Goal: Task Accomplishment & Management: Use online tool/utility

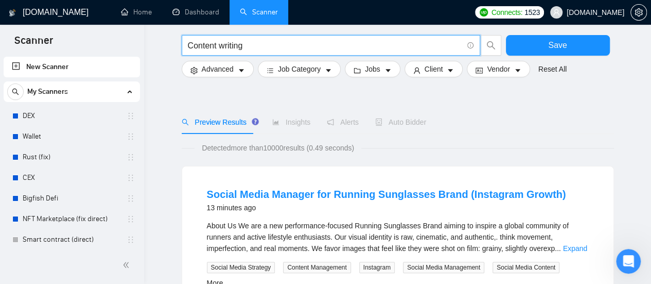
scroll to position [51, 0]
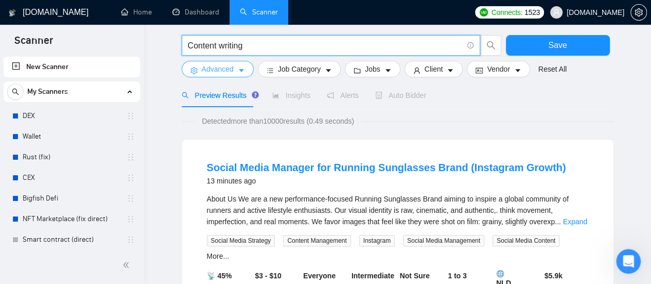
type input "Content writing"
click at [242, 75] on button "Advanced" at bounding box center [218, 69] width 72 height 16
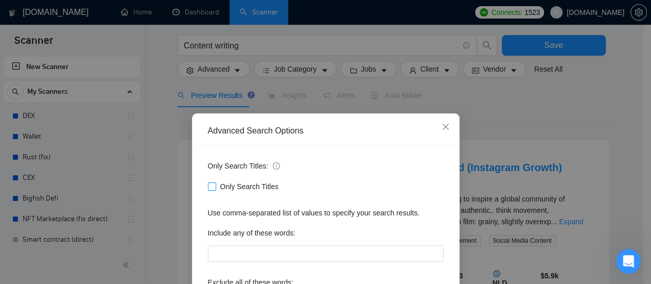
click at [208, 191] on label "Only Search Titles" at bounding box center [245, 186] width 75 height 11
click at [208, 189] on input "Only Search Titles" at bounding box center [211, 185] width 7 height 7
checkbox input "true"
click at [329, 109] on div "Advanced Search Options Only Search Titles: Only Search Titles Use comma-separa…" at bounding box center [325, 142] width 651 height 284
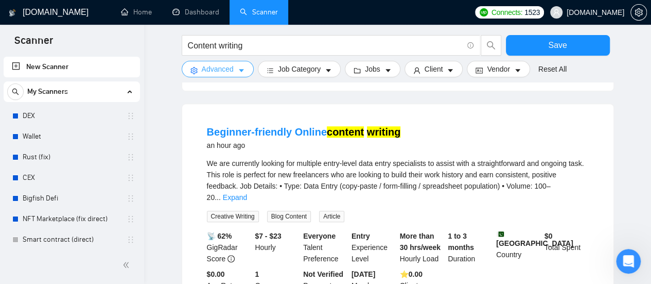
scroll to position [309, 0]
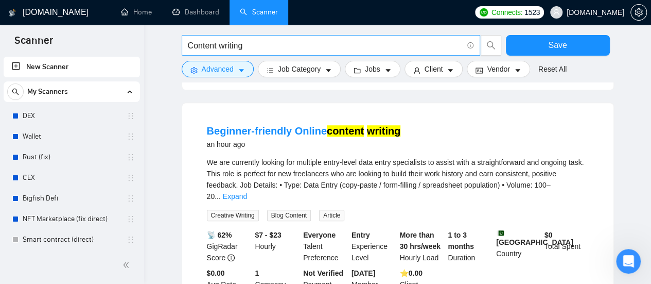
click at [340, 48] on input "Content writing" at bounding box center [325, 45] width 275 height 13
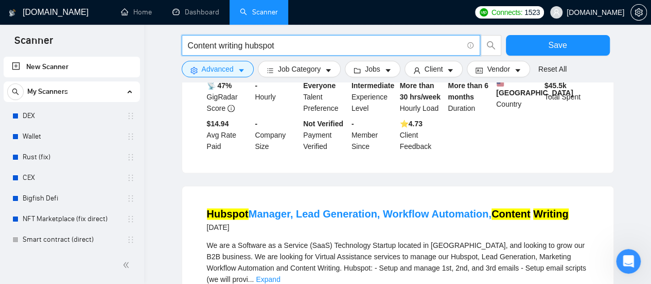
scroll to position [772, 0]
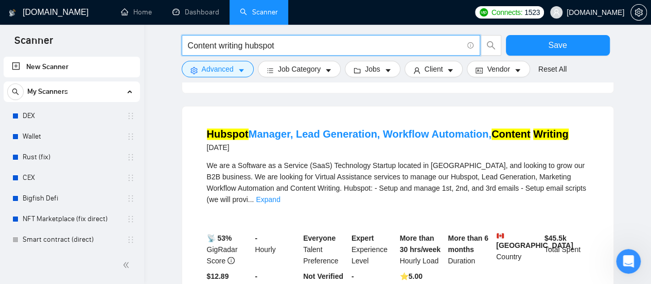
drag, startPoint x: 299, startPoint y: 44, endPoint x: 247, endPoint y: 48, distance: 52.1
click at [247, 48] on input "Content writing hubspot" at bounding box center [325, 45] width 275 height 13
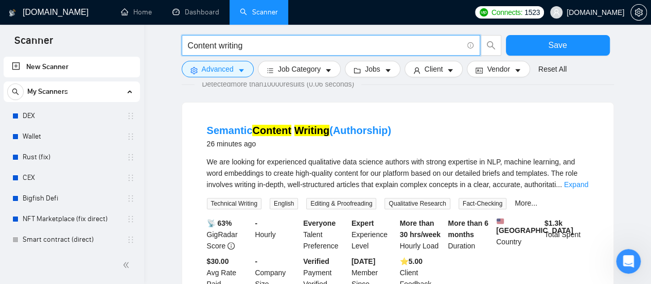
scroll to position [0, 0]
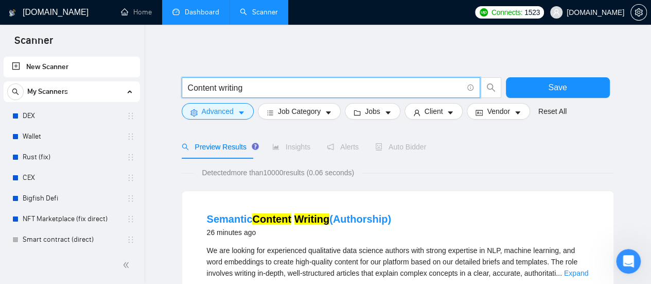
type input "Content writing"
drag, startPoint x: 253, startPoint y: 88, endPoint x: 164, endPoint y: 92, distance: 89.6
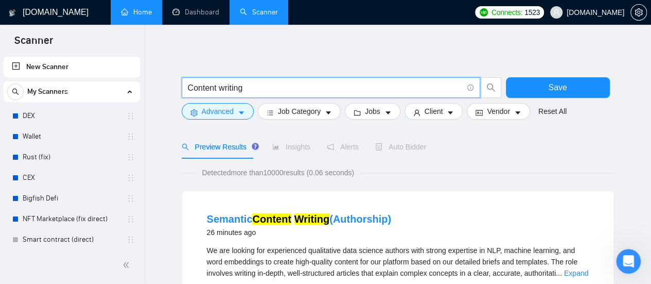
click at [146, 13] on link "Home" at bounding box center [136, 12] width 31 height 9
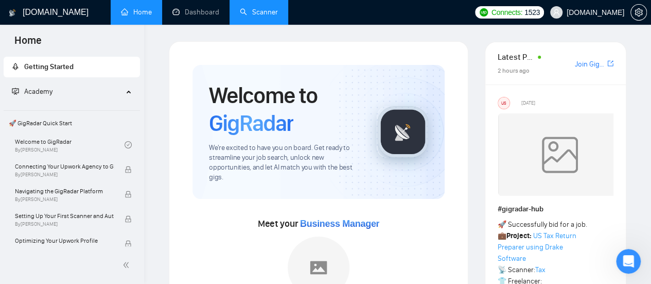
click at [272, 12] on link "Scanner" at bounding box center [259, 12] width 38 height 9
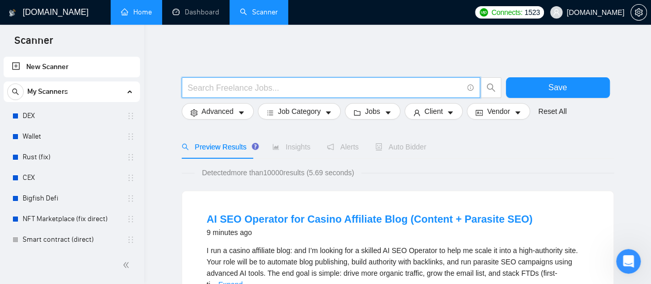
click at [212, 91] on input "text" at bounding box center [325, 87] width 275 height 13
paste input "Content writing"
type input "Content writing"
click at [246, 112] on button "Advanced" at bounding box center [218, 111] width 72 height 16
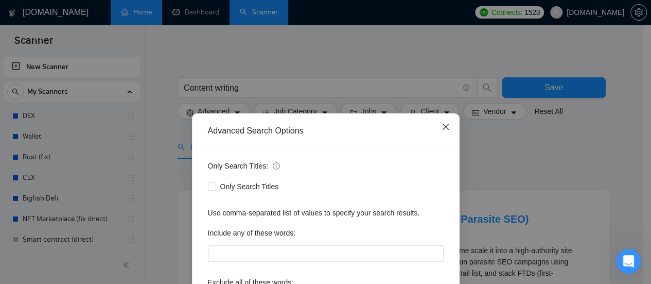
click at [441, 126] on icon "close" at bounding box center [445, 126] width 8 height 8
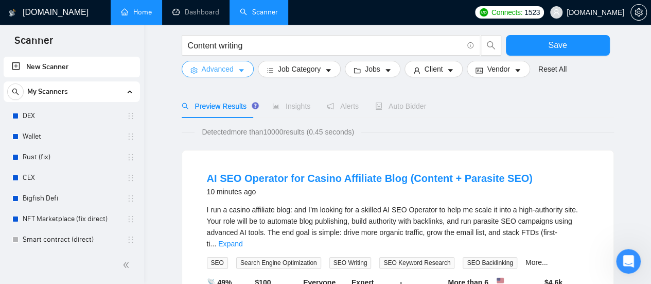
scroll to position [51, 0]
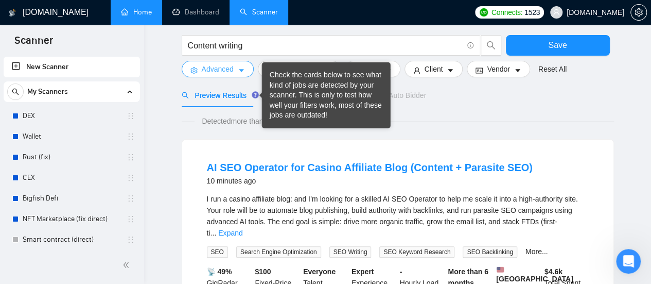
click at [237, 65] on button "Advanced" at bounding box center [218, 69] width 72 height 16
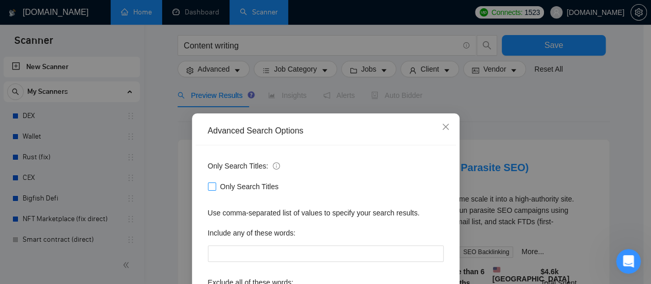
click at [208, 187] on input "Only Search Titles" at bounding box center [211, 185] width 7 height 7
checkbox input "true"
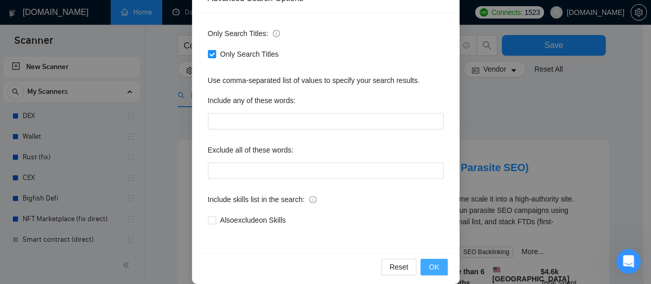
scroll to position [144, 0]
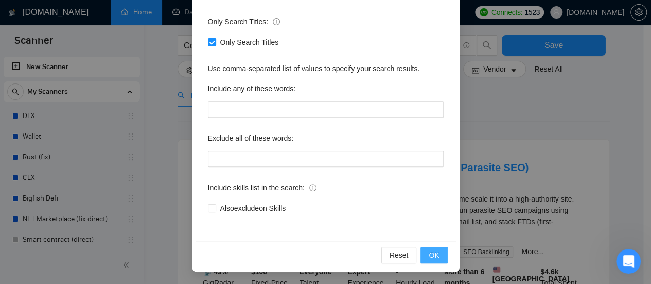
click at [433, 255] on span "OK" at bounding box center [434, 254] width 10 height 11
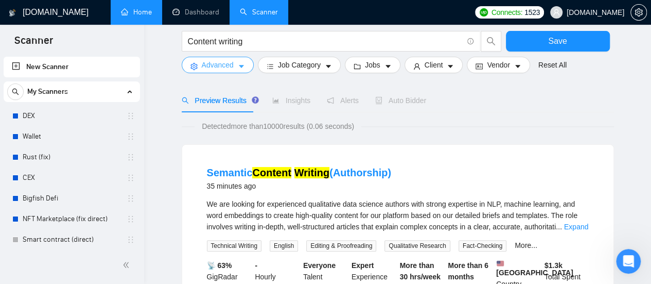
scroll to position [0, 0]
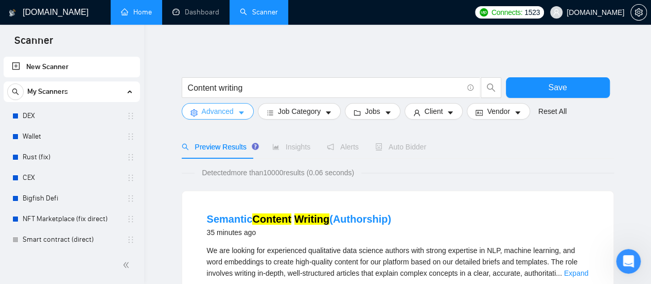
click at [238, 111] on icon "caret-down" at bounding box center [241, 112] width 7 height 7
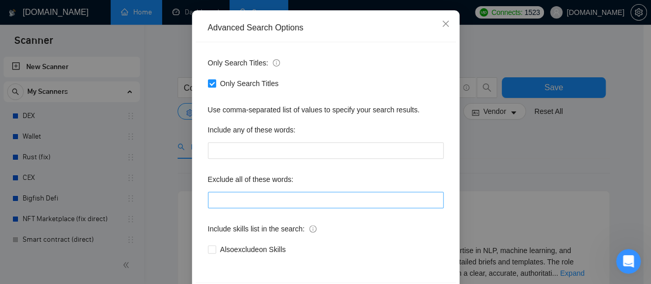
scroll to position [144, 0]
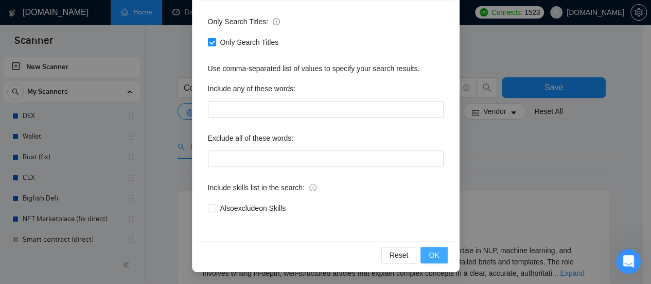
click at [433, 255] on span "OK" at bounding box center [434, 254] width 10 height 11
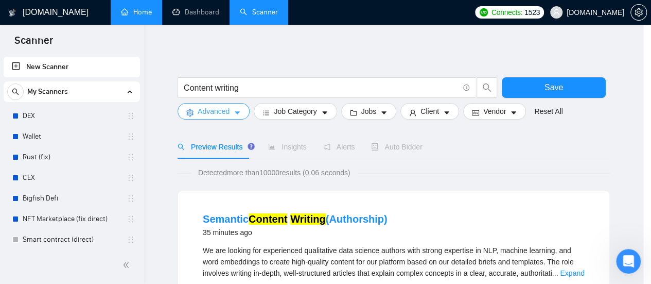
scroll to position [0, 0]
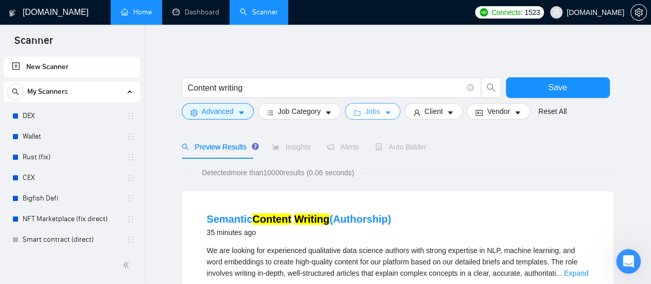
click at [384, 111] on icon "caret-down" at bounding box center [387, 112] width 7 height 7
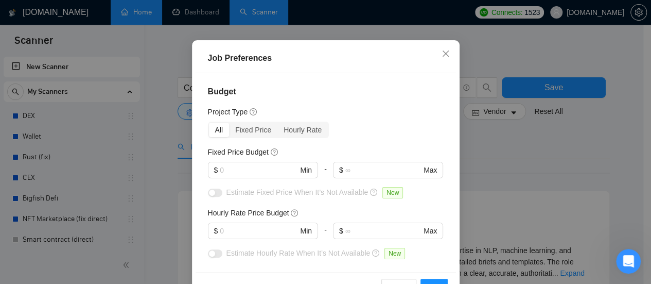
scroll to position [84, 0]
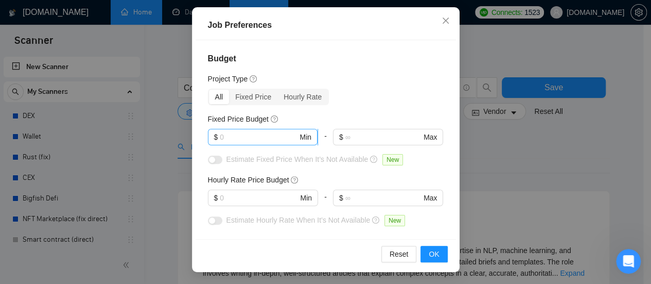
click at [249, 139] on input "text" at bounding box center [259, 136] width 78 height 11
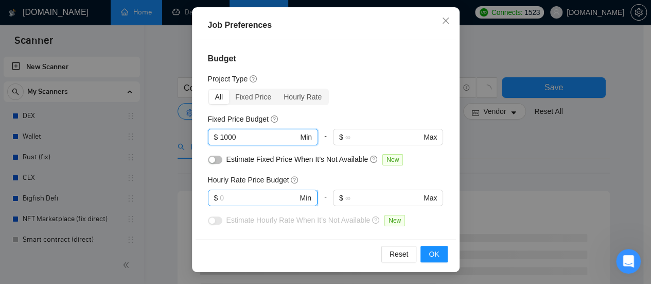
type input "1000"
click at [244, 194] on input "text" at bounding box center [259, 197] width 78 height 11
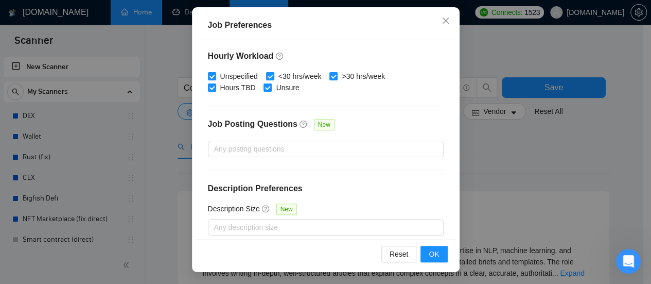
scroll to position [381, 0]
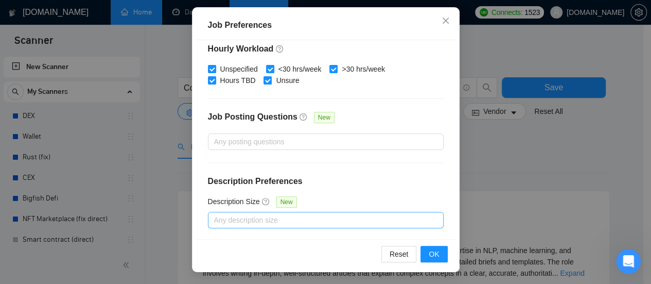
click at [295, 219] on div at bounding box center [320, 220] width 220 height 12
type input "35"
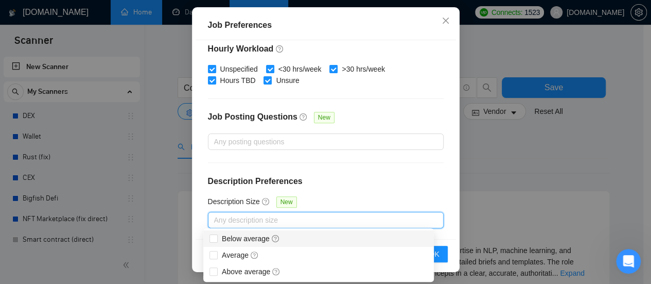
click at [359, 190] on div "Budget Project Type All Fixed Price Hourly Rate Fixed Price Budget $ 1000 Min -…" at bounding box center [326, 139] width 260 height 199
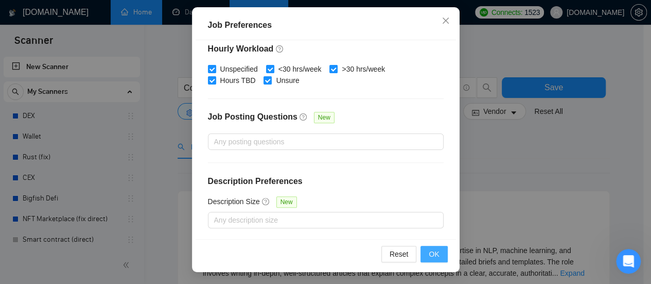
click at [430, 254] on span "OK" at bounding box center [434, 253] width 10 height 11
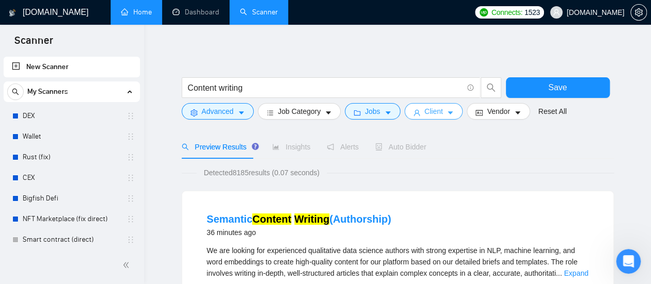
click at [440, 111] on button "Client" at bounding box center [433, 111] width 59 height 16
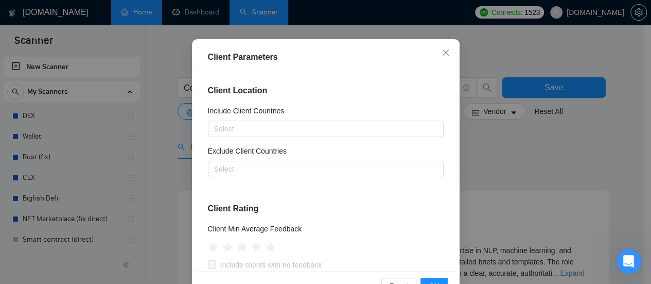
scroll to position [84, 0]
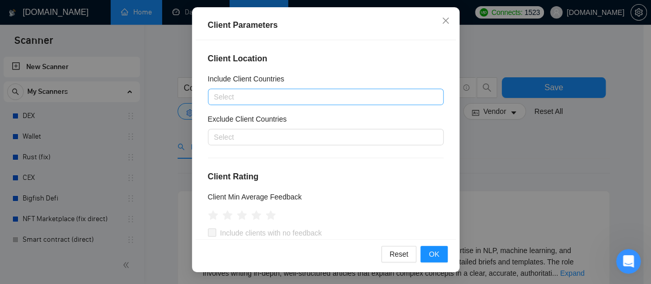
click at [293, 100] on div at bounding box center [320, 97] width 220 height 12
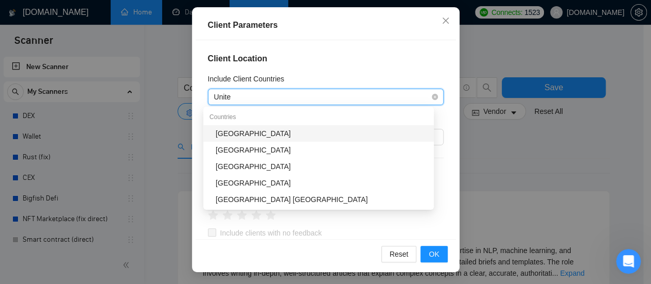
type input "United"
click at [272, 132] on div "[GEOGRAPHIC_DATA]" at bounding box center [322, 133] width 212 height 11
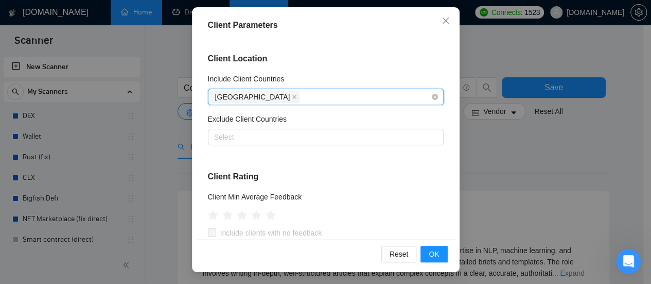
click at [295, 97] on div "[GEOGRAPHIC_DATA]" at bounding box center [320, 97] width 220 height 14
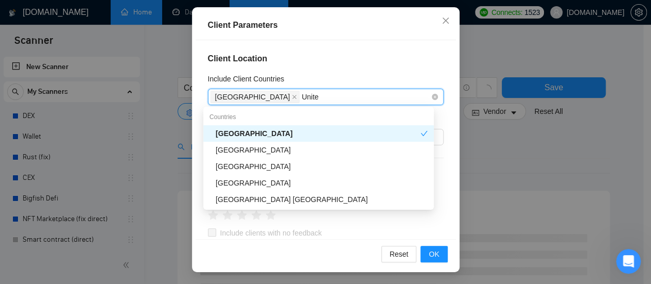
type input "United"
click at [250, 156] on div "[GEOGRAPHIC_DATA]" at bounding box center [318, 149] width 231 height 16
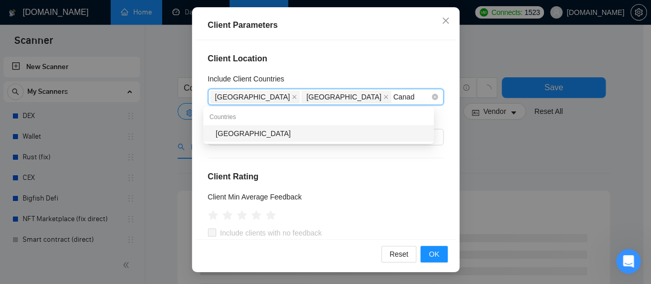
type input "[GEOGRAPHIC_DATA]"
click at [262, 133] on div "[GEOGRAPHIC_DATA]" at bounding box center [322, 133] width 212 height 11
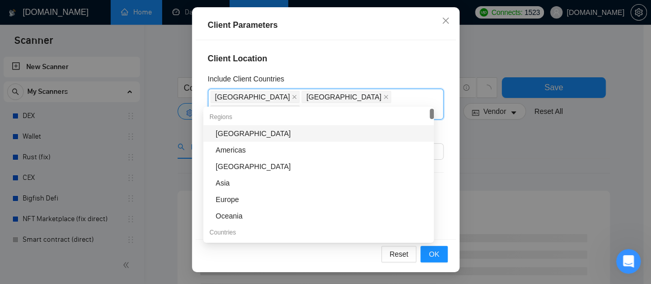
click at [367, 60] on h4 "Client Location" at bounding box center [326, 58] width 236 height 12
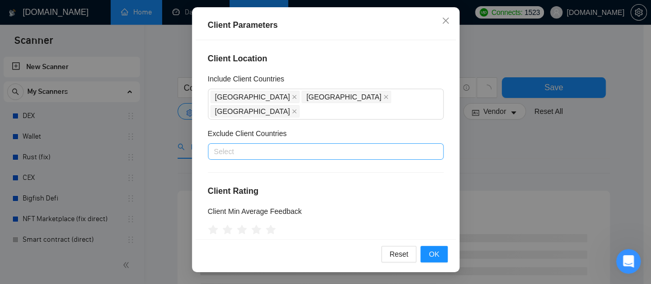
click at [269, 145] on div at bounding box center [320, 151] width 220 height 12
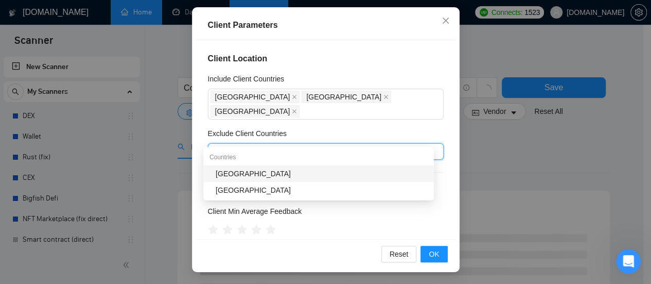
type input "[GEOGRAPHIC_DATA]"
click at [243, 174] on div "[GEOGRAPHIC_DATA]" at bounding box center [322, 173] width 212 height 11
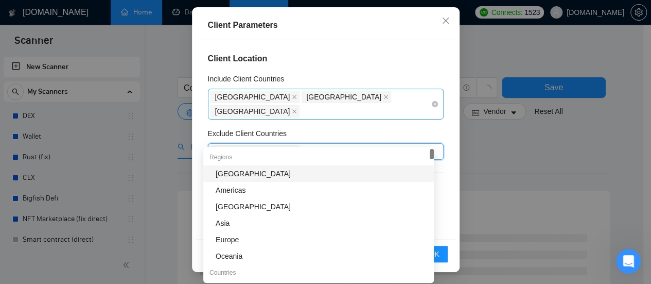
click at [393, 90] on div "[GEOGRAPHIC_DATA] [GEOGRAPHIC_DATA] [GEOGRAPHIC_DATA]" at bounding box center [320, 104] width 220 height 29
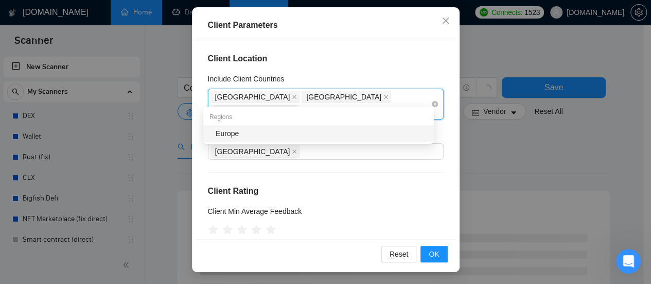
type input "europe"
click at [277, 130] on div "Europe" at bounding box center [322, 133] width 212 height 11
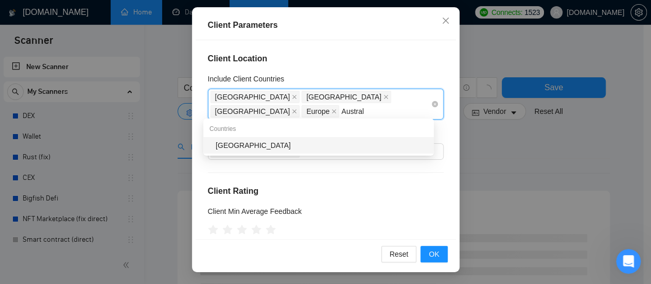
type input "Australi"
click at [323, 143] on div "[GEOGRAPHIC_DATA]" at bounding box center [322, 144] width 212 height 11
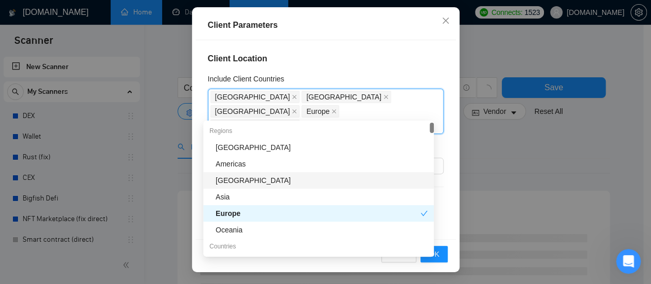
click at [439, 161] on div "Client Location Include Client Countries [GEOGRAPHIC_DATA] [GEOGRAPHIC_DATA] [G…" at bounding box center [326, 139] width 260 height 199
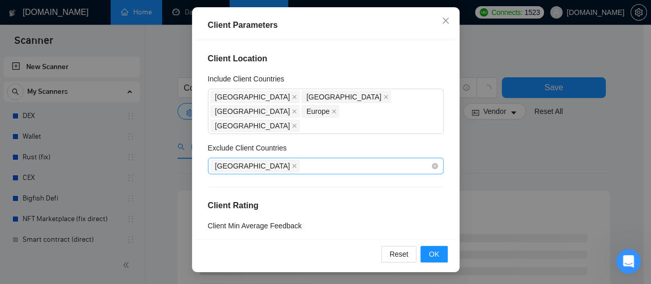
click at [290, 158] on div "[GEOGRAPHIC_DATA]" at bounding box center [320, 165] width 220 height 14
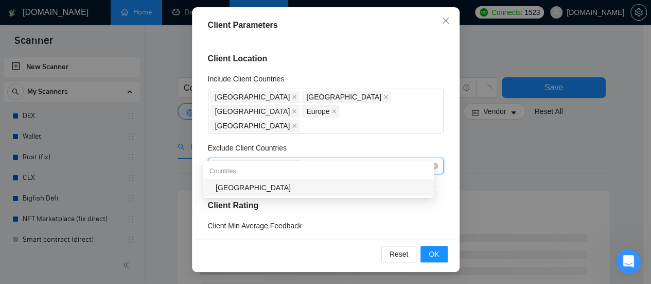
type input "[GEOGRAPHIC_DATA]"
click at [259, 188] on div "[GEOGRAPHIC_DATA]" at bounding box center [322, 187] width 212 height 11
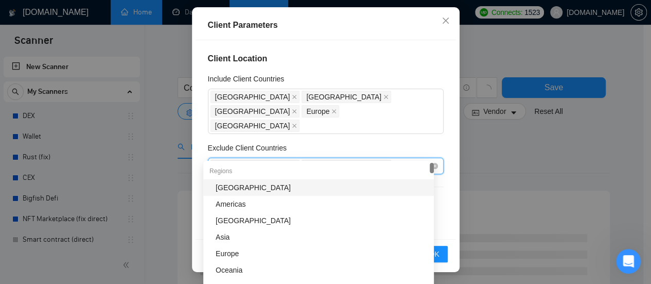
click at [307, 158] on div "India [GEOGRAPHIC_DATA]" at bounding box center [320, 165] width 220 height 14
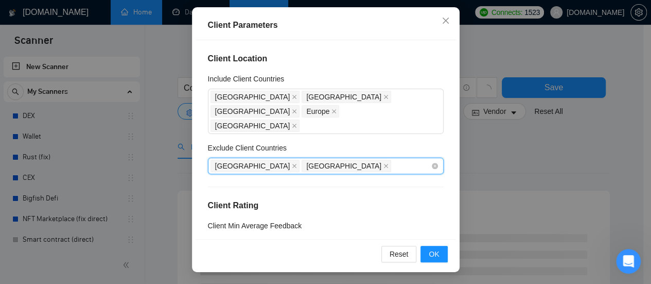
click at [308, 158] on div "India [GEOGRAPHIC_DATA]" at bounding box center [320, 165] width 220 height 14
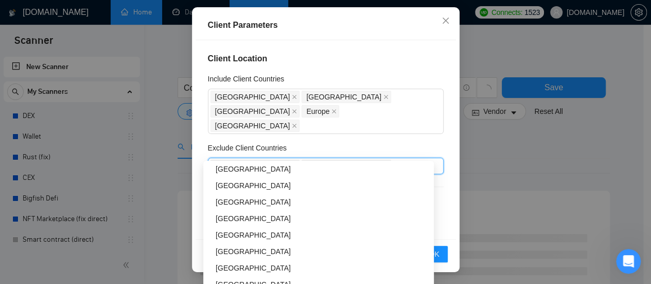
scroll to position [515, 0]
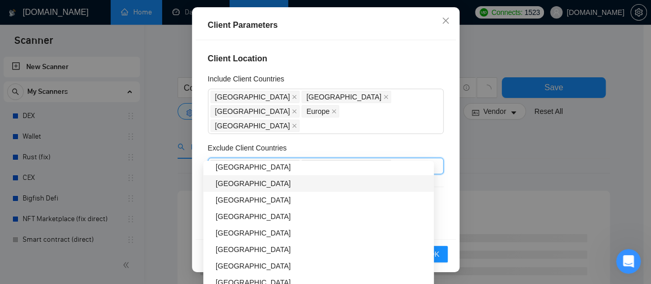
click at [435, 128] on div "Client Location Include Client Countries [GEOGRAPHIC_DATA] [GEOGRAPHIC_DATA] [G…" at bounding box center [326, 139] width 260 height 199
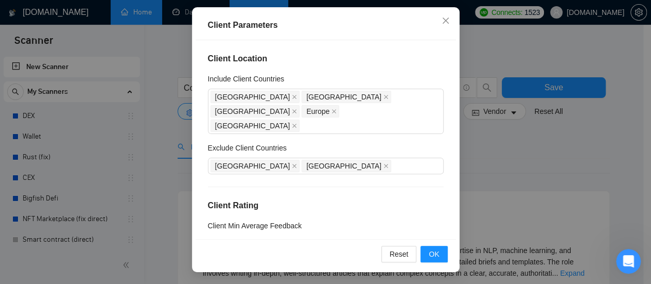
click at [419, 142] on div "Exclude Client Countries" at bounding box center [326, 149] width 236 height 15
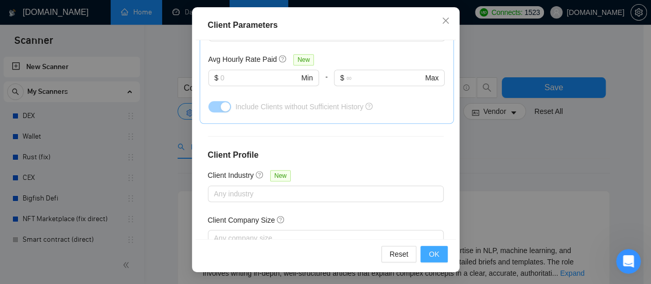
scroll to position [412, 0]
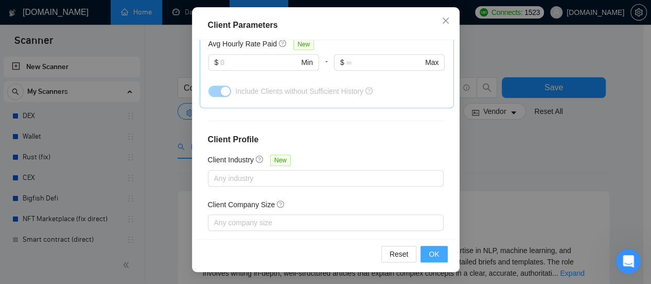
click at [435, 255] on span "OK" at bounding box center [434, 253] width 10 height 11
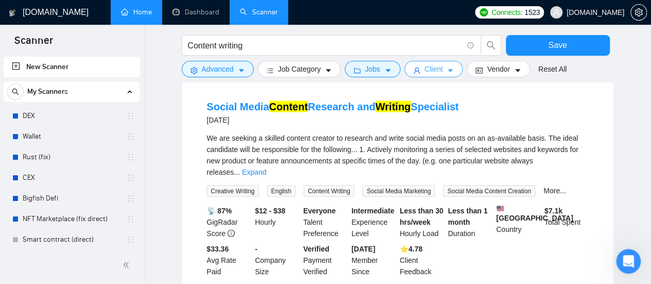
scroll to position [1128, 0]
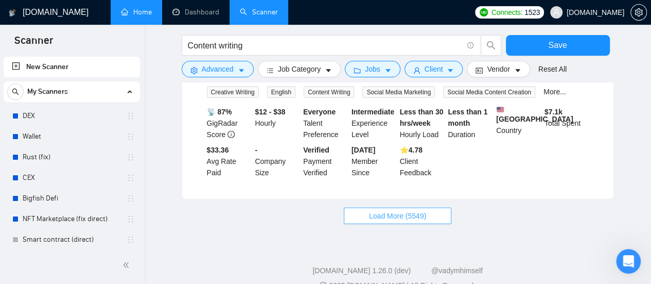
click at [410, 210] on span "Load More (5549)" at bounding box center [397, 215] width 57 height 11
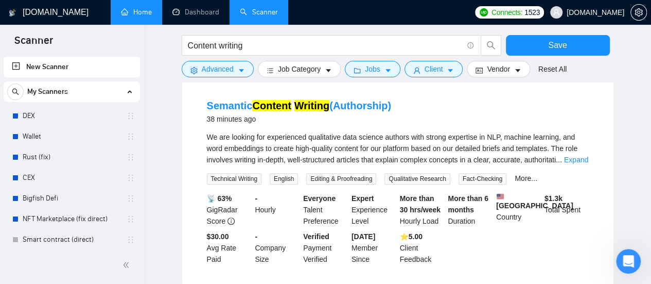
scroll to position [0, 0]
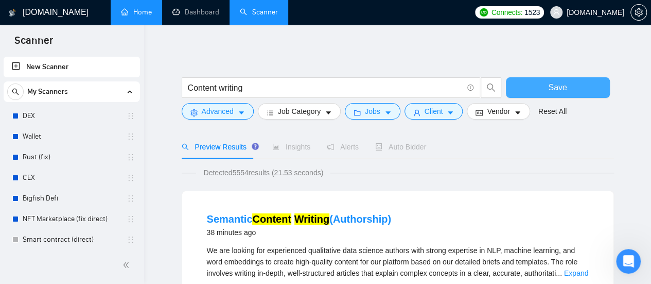
click at [568, 87] on button "Save" at bounding box center [558, 87] width 104 height 21
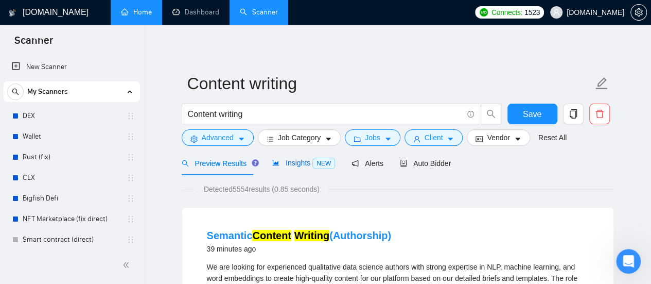
click at [296, 164] on span "Insights NEW" at bounding box center [303, 162] width 63 height 8
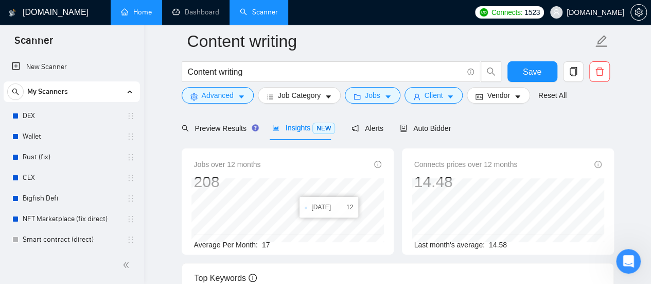
scroll to position [51, 0]
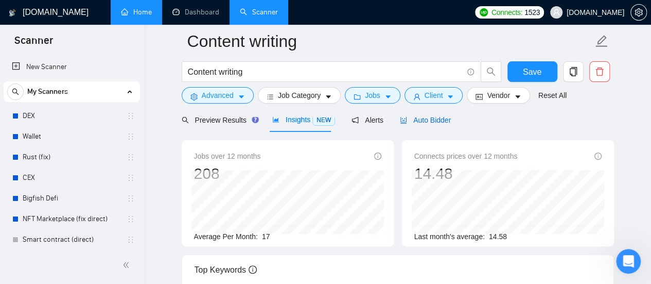
click at [429, 121] on span "Auto Bidder" at bounding box center [425, 120] width 51 height 8
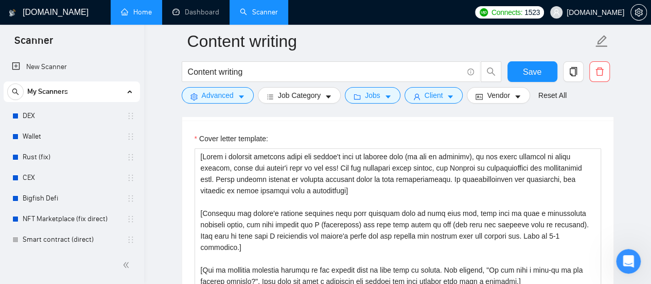
scroll to position [1132, 0]
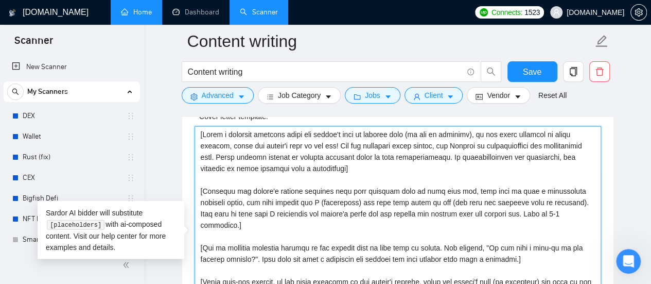
drag, startPoint x: 197, startPoint y: 129, endPoint x: 203, endPoint y: 135, distance: 8.7
click at [203, 135] on textarea "Cover letter template:" at bounding box center [397, 242] width 406 height 232
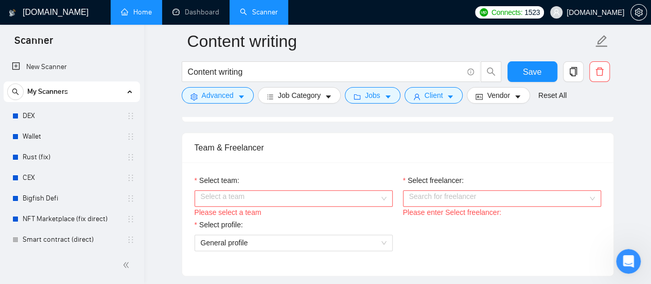
scroll to position [515, 0]
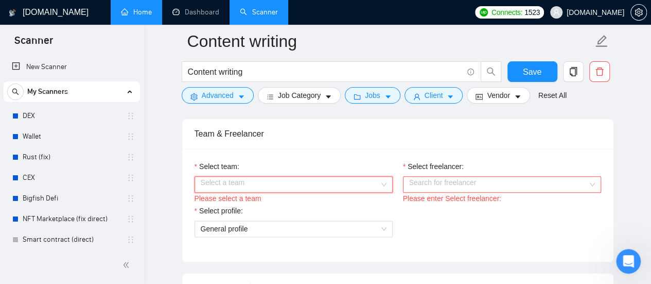
click at [325, 181] on input "Select team:" at bounding box center [290, 183] width 179 height 15
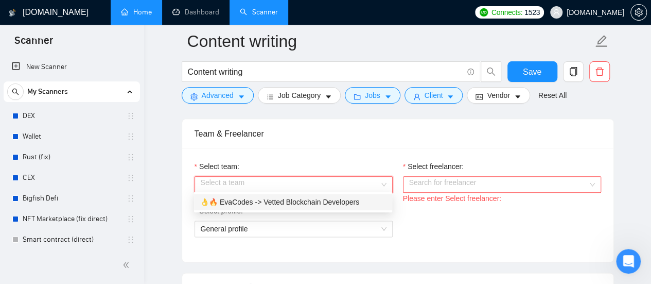
click at [254, 200] on div "👌🔥 EvaCodes -> Vetted Blockchain Developers" at bounding box center [293, 201] width 186 height 11
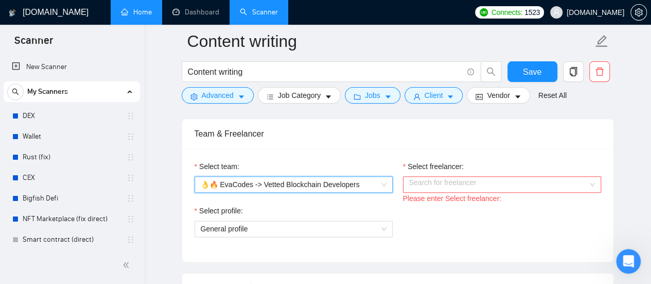
click at [489, 184] on input "Select freelancer:" at bounding box center [498, 183] width 179 height 15
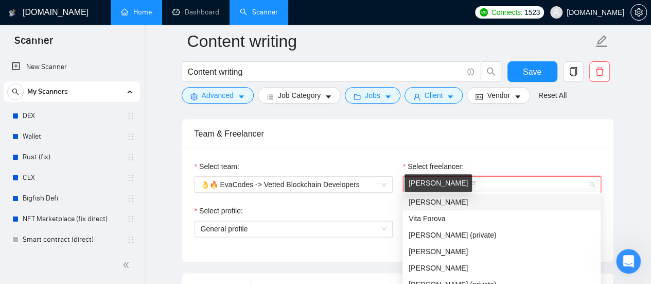
click at [428, 202] on span "[PERSON_NAME]" at bounding box center [438, 202] width 59 height 8
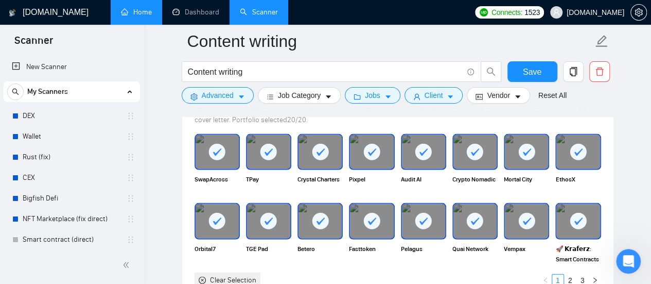
scroll to position [978, 0]
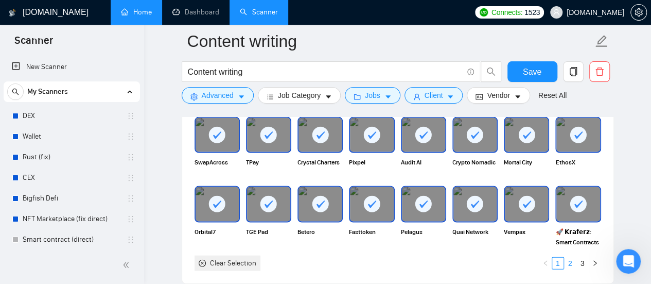
click at [568, 262] on link "2" at bounding box center [569, 262] width 11 height 11
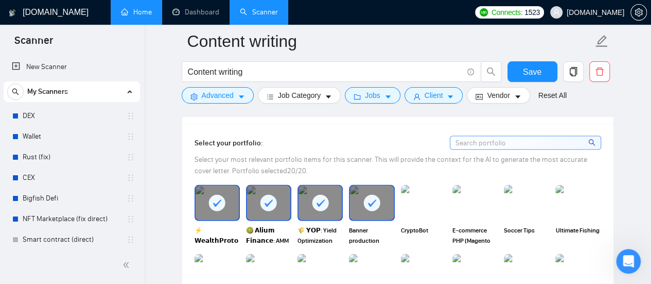
scroll to position [875, 0]
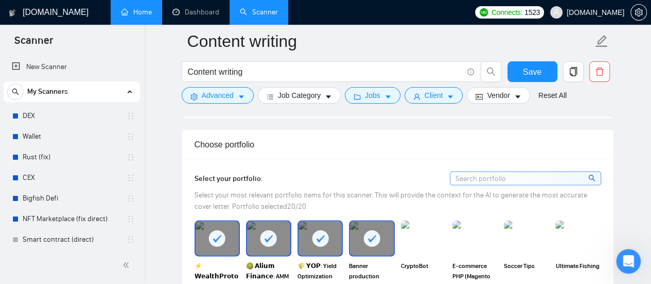
click at [266, 241] on rect at bounding box center [268, 237] width 16 height 16
click at [319, 229] on rect at bounding box center [320, 237] width 16 height 16
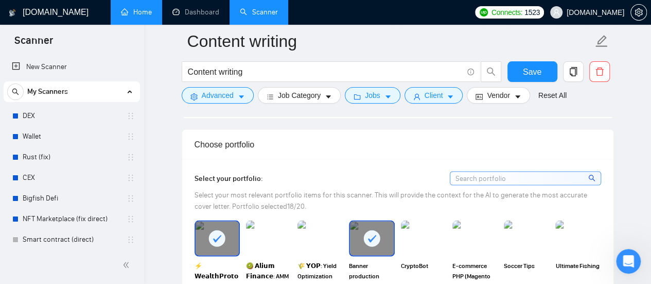
click at [229, 229] on div at bounding box center [217, 238] width 43 height 34
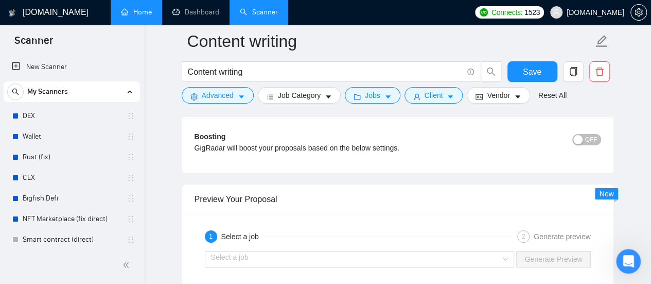
scroll to position [1955, 0]
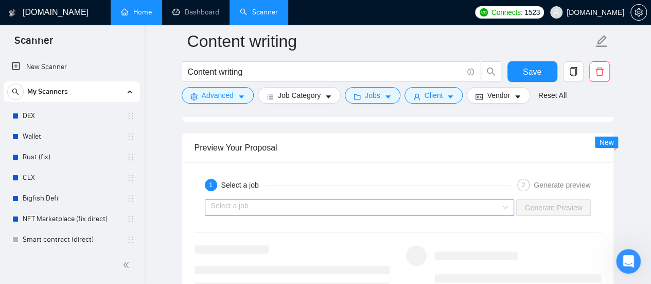
click at [266, 200] on input "search" at bounding box center [356, 207] width 290 height 15
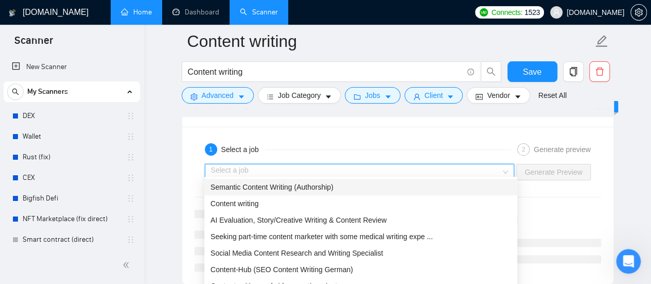
scroll to position [2007, 0]
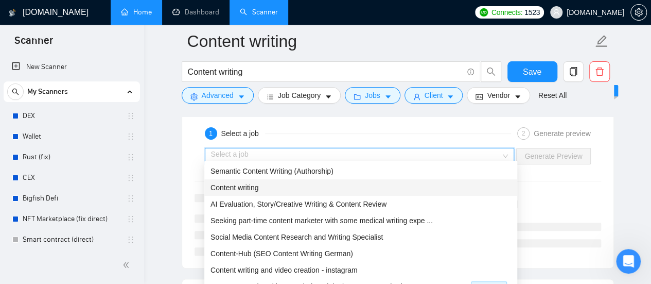
click at [245, 187] on span "Content writing" at bounding box center [234, 187] width 48 height 8
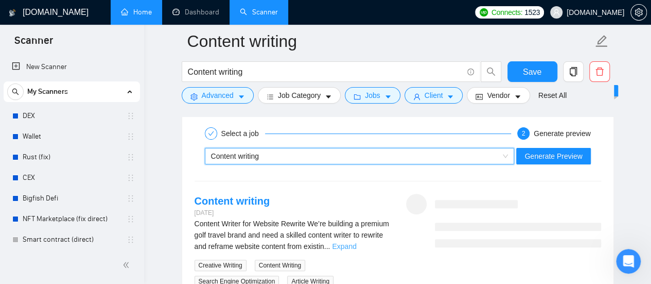
click at [356, 242] on link "Expand" at bounding box center [344, 246] width 24 height 8
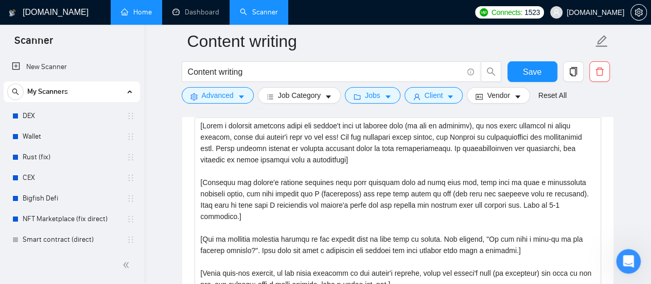
scroll to position [1235, 0]
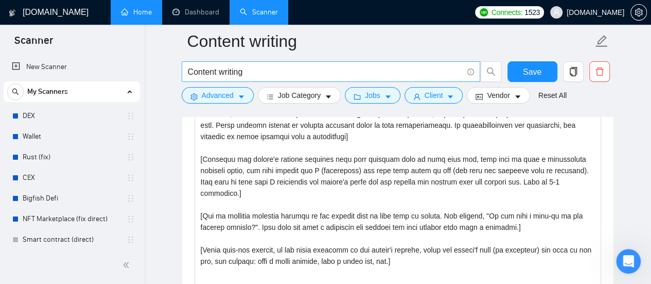
click at [249, 72] on input "Content writing" at bounding box center [325, 71] width 275 height 13
type input "Design"
click at [250, 74] on input "Design" at bounding box center [325, 71] width 275 height 13
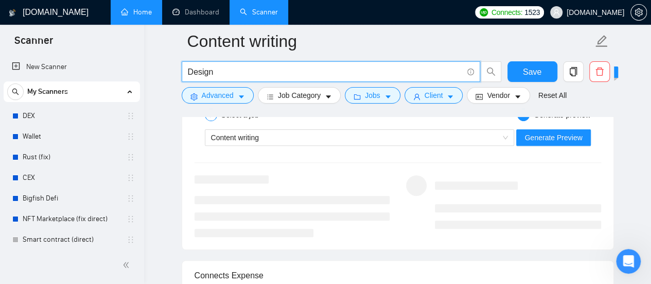
scroll to position [2013, 0]
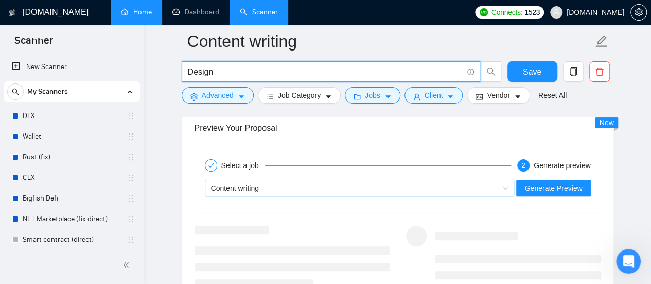
click at [350, 180] on div "Content writing" at bounding box center [355, 187] width 288 height 15
type input "Design"
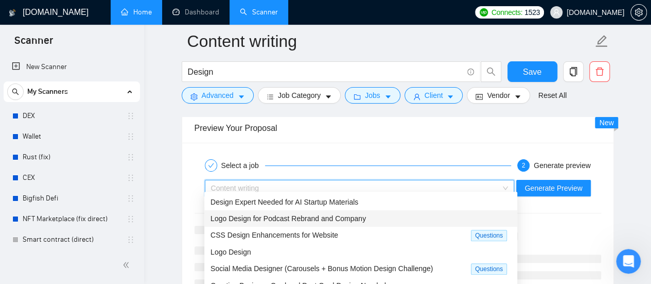
scroll to position [2064, 0]
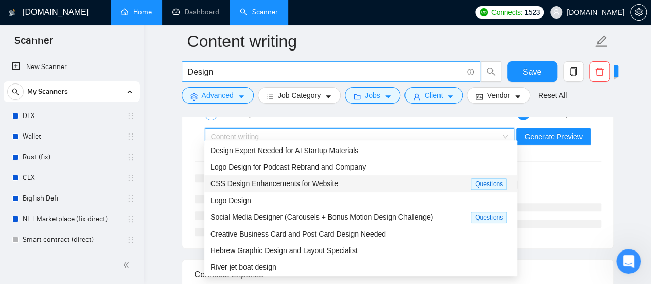
click at [230, 68] on input "Design" at bounding box center [325, 71] width 275 height 13
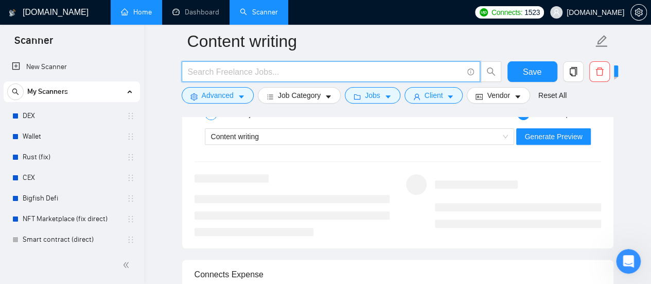
click at [232, 72] on input "text" at bounding box center [325, 71] width 275 height 13
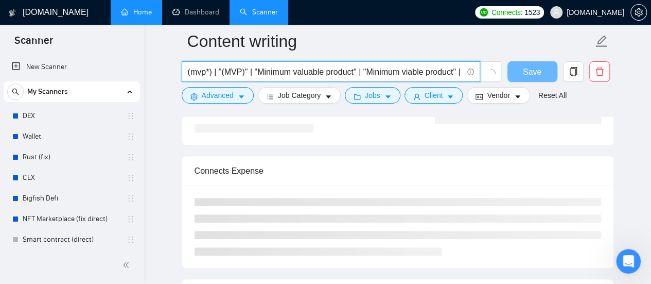
type input "SEO | "Search Engine Optimization" | "Search Optimization" | "Search Engine Mar…"
click at [270, 72] on input "SEO | "Search Engine Optimization" | "Search Optimization" | "Search Engine Mar…" at bounding box center [325, 71] width 275 height 13
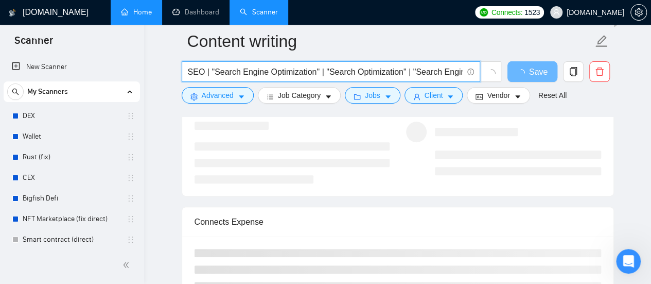
click at [208, 75] on input "SEO | "Search Engine Optimization" | "Search Optimization" | "Search Engine Mar…" at bounding box center [325, 71] width 275 height 13
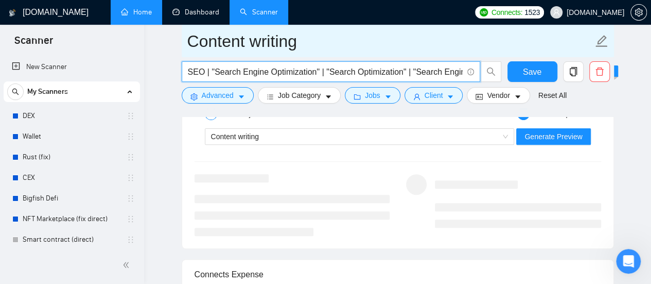
drag, startPoint x: 202, startPoint y: 16, endPoint x: 382, endPoint y: 46, distance: 182.5
click at [202, 16] on link "Dashboard" at bounding box center [195, 12] width 47 height 9
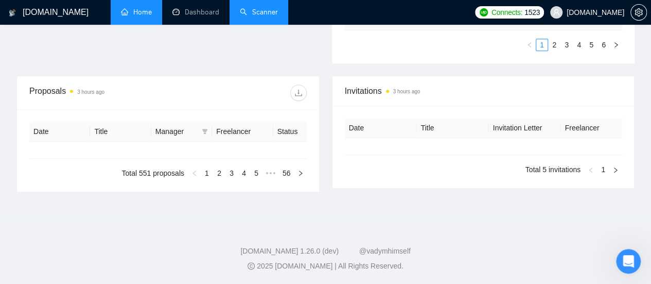
type input "[DATE]"
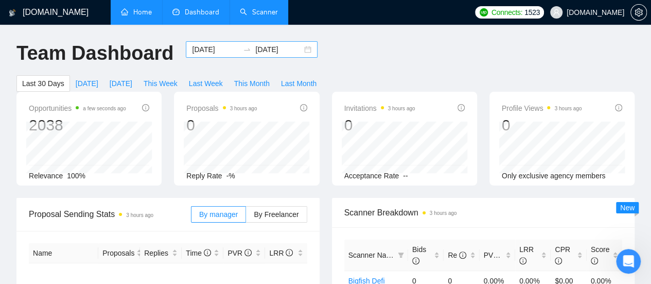
click at [196, 51] on input "[DATE]" at bounding box center [215, 49] width 47 height 11
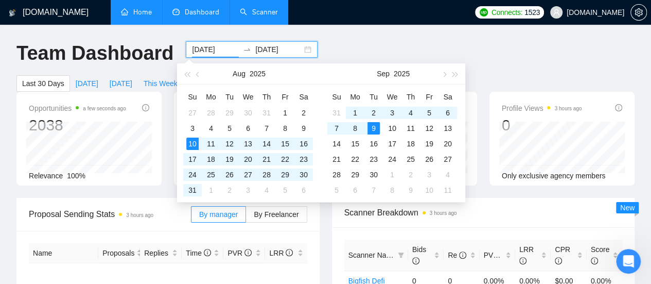
click at [205, 74] on div "[DATE]" at bounding box center [249, 73] width 90 height 21
click at [200, 76] on button "button" at bounding box center [197, 73] width 11 height 21
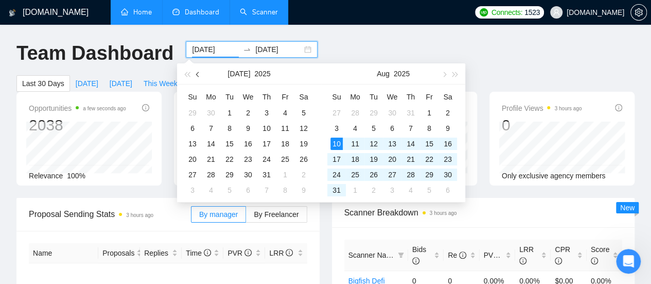
click at [200, 76] on button "button" at bounding box center [197, 73] width 11 height 21
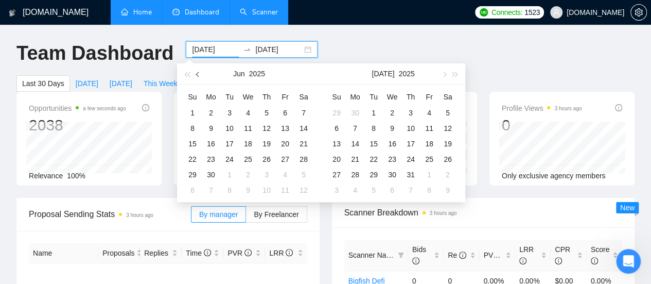
click at [200, 76] on button "button" at bounding box center [197, 73] width 11 height 21
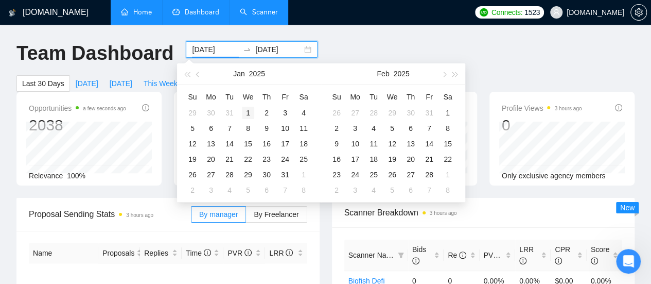
type input "[DATE]"
click at [247, 111] on div "1" at bounding box center [248, 113] width 12 height 12
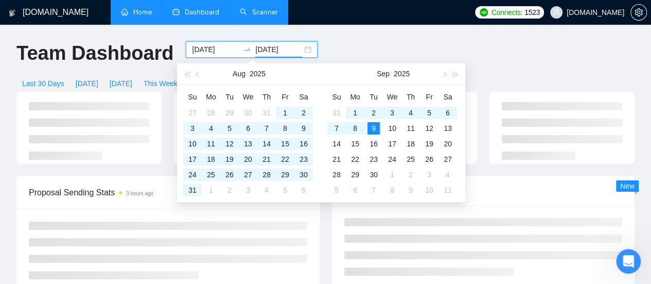
click at [206, 75] on div "[DATE]" at bounding box center [249, 73] width 90 height 21
click at [200, 76] on span "button" at bounding box center [198, 74] width 5 height 5
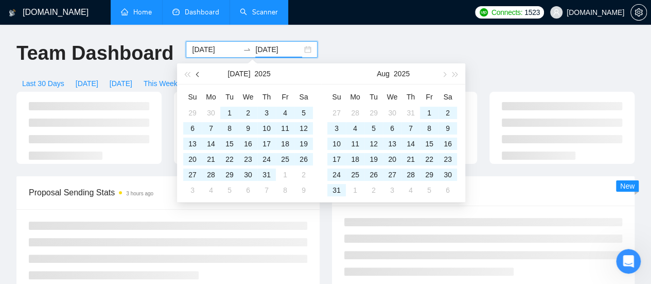
click at [200, 76] on span "button" at bounding box center [198, 74] width 5 height 5
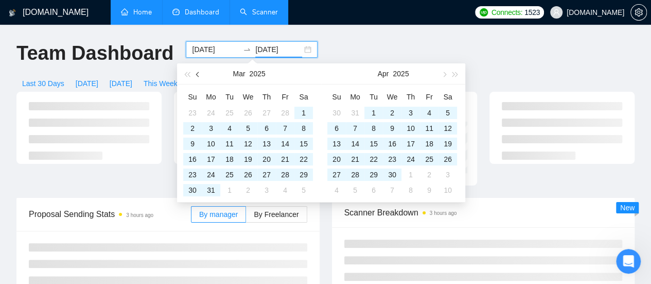
click at [200, 76] on span "button" at bounding box center [198, 74] width 5 height 5
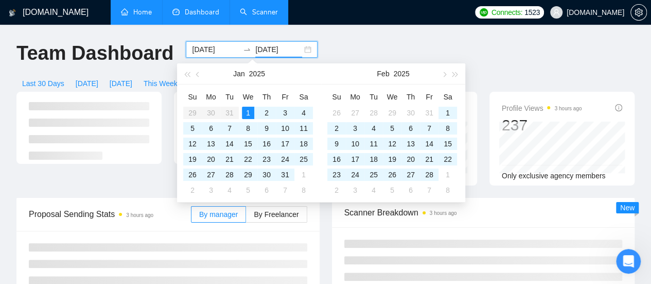
click at [289, 175] on div "31" at bounding box center [285, 174] width 12 height 12
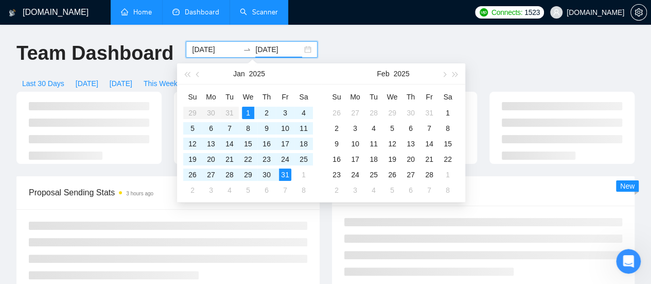
type input "[DATE]"
